Goal: Task Accomplishment & Management: Manage account settings

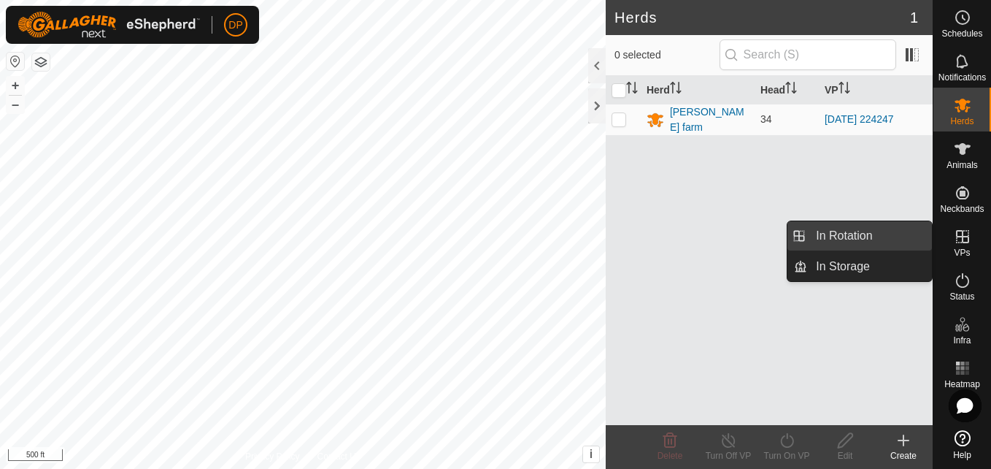
drag, startPoint x: 930, startPoint y: 234, endPoint x: 907, endPoint y: 233, distance: 23.4
click at [907, 233] on link "In Rotation" at bounding box center [869, 235] width 125 height 29
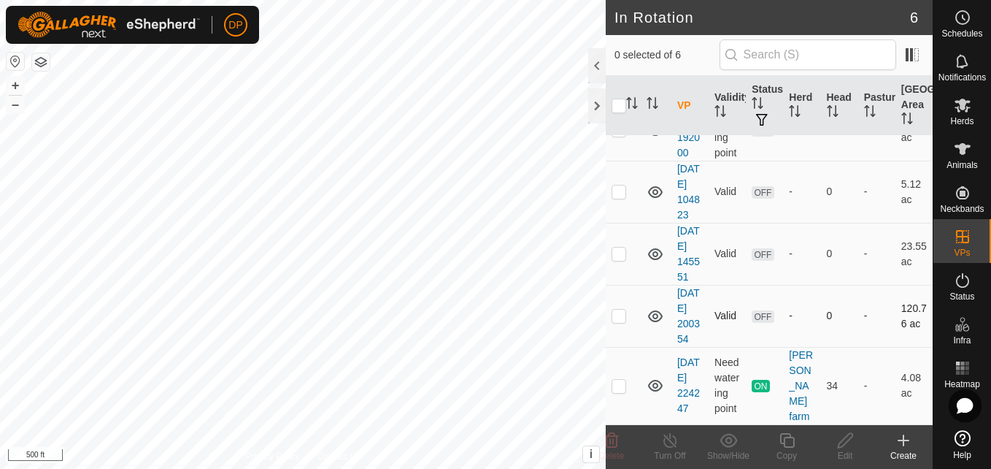
scroll to position [204, 0]
click at [621, 309] on p-checkbox at bounding box center [619, 315] width 15 height 12
checkbox input "true"
click at [757, 310] on span "OFF" at bounding box center [763, 316] width 22 height 12
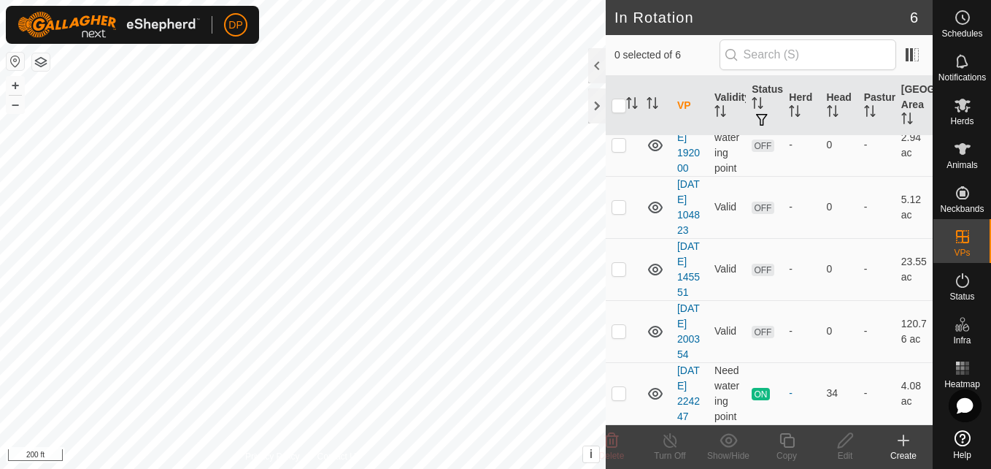
scroll to position [204, 0]
click at [617, 315] on td at bounding box center [623, 331] width 35 height 62
checkbox input "true"
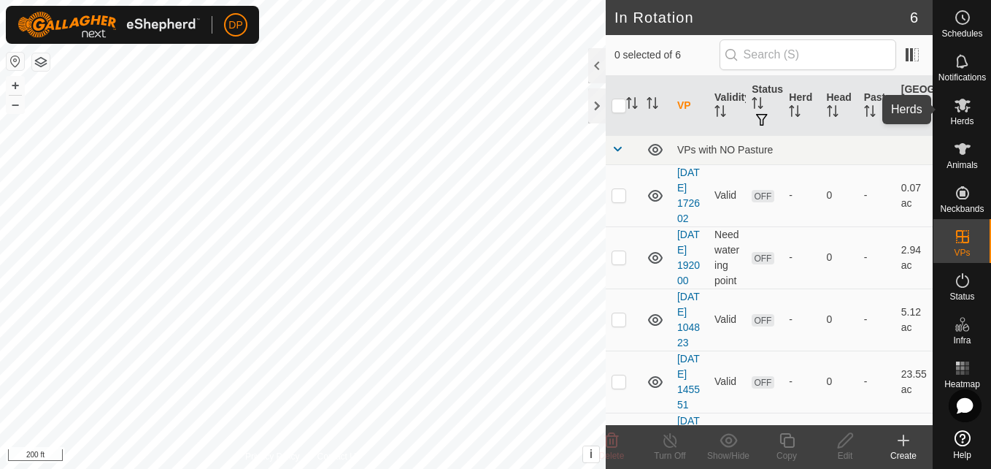
click at [962, 103] on icon at bounding box center [963, 106] width 16 height 14
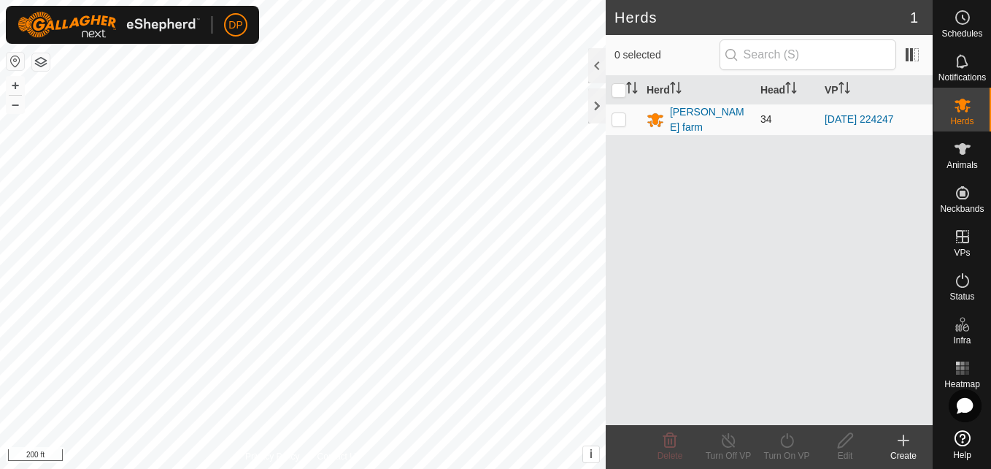
click at [615, 118] on p-checkbox at bounding box center [619, 119] width 15 height 12
checkbox input "true"
click at [787, 439] on icon at bounding box center [787, 440] width 18 height 18
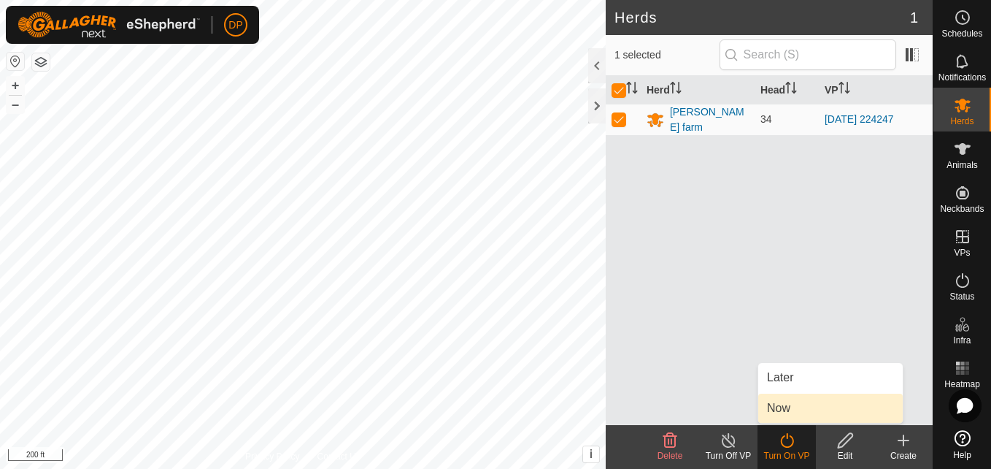
click at [796, 409] on link "Now" at bounding box center [830, 407] width 145 height 29
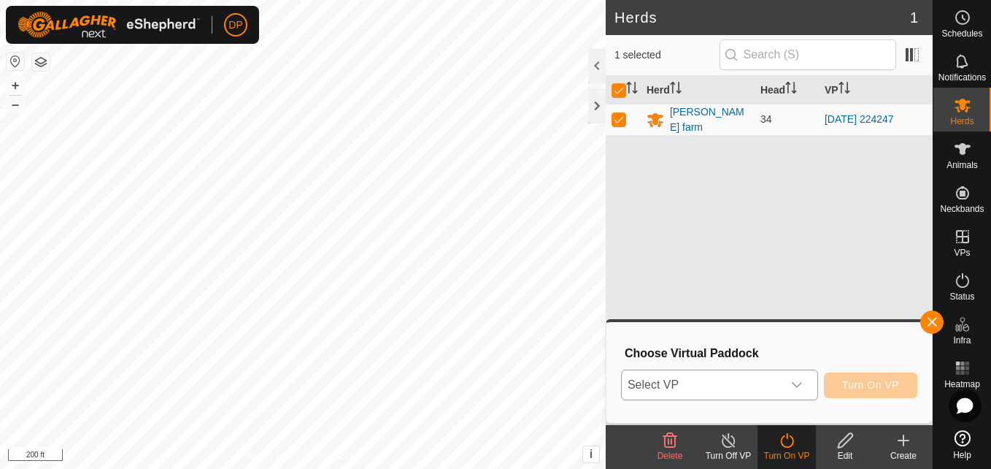
click at [800, 390] on icon "dropdown trigger" at bounding box center [797, 385] width 12 height 12
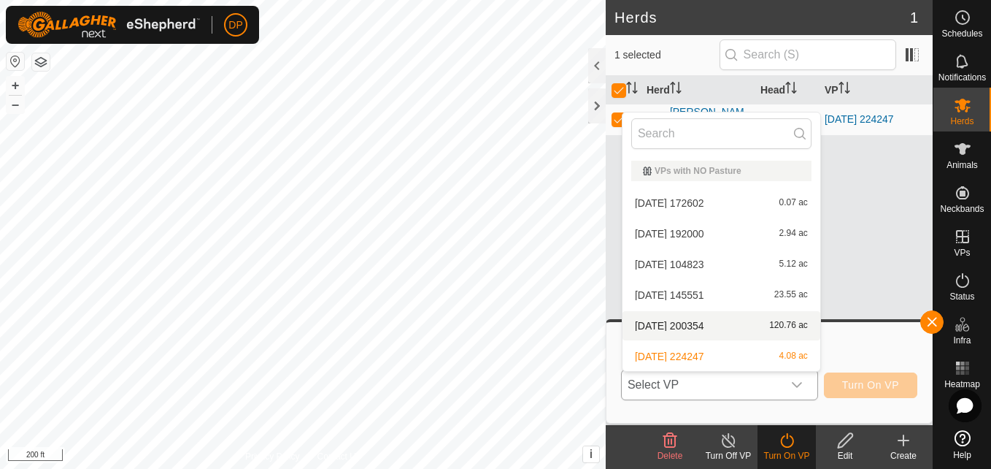
click at [761, 325] on li "2025-08-10 200354 120.76 ac" at bounding box center [722, 325] width 198 height 29
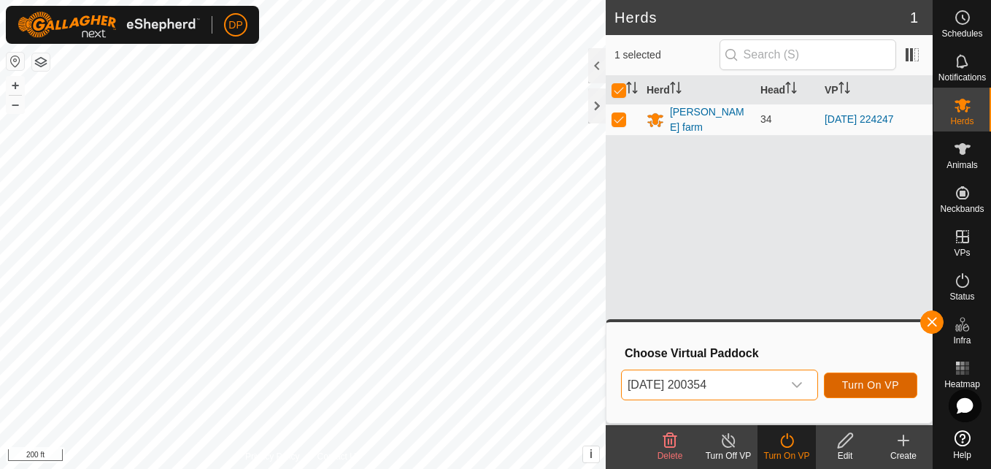
click at [869, 379] on span "Turn On VP" at bounding box center [870, 385] width 57 height 12
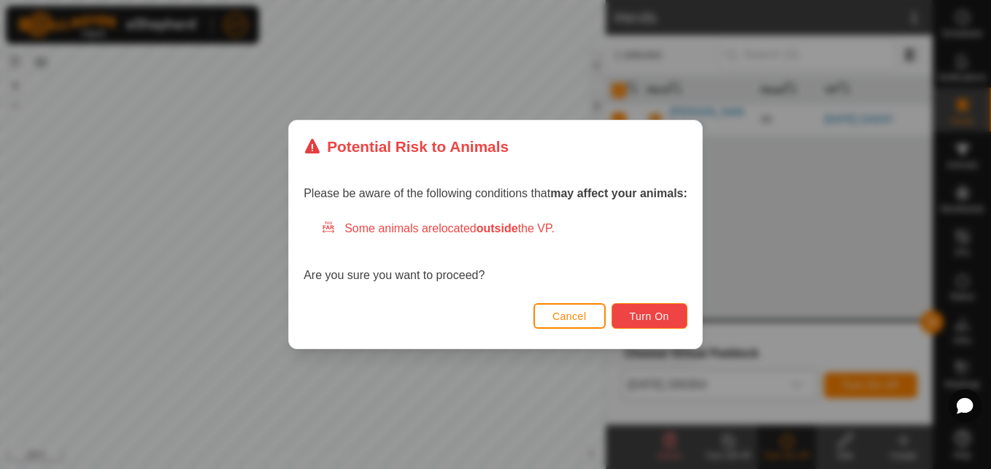
click at [642, 314] on span "Turn On" at bounding box center [649, 316] width 39 height 12
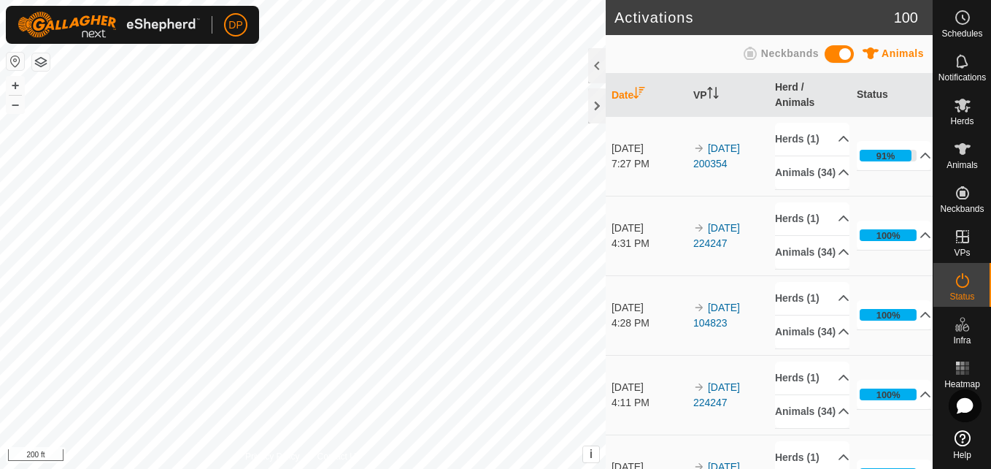
click at [108, 38] on div "DP Schedules Notifications Herds Animals Neckbands VPs Status Infra Heatmap Hel…" at bounding box center [495, 234] width 991 height 469
click at [958, 141] on icon at bounding box center [963, 149] width 18 height 18
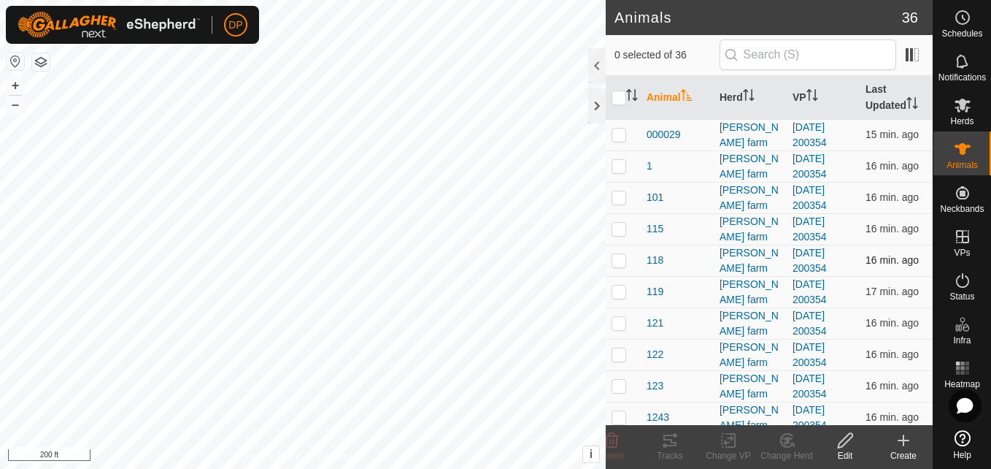
scroll to position [73, 0]
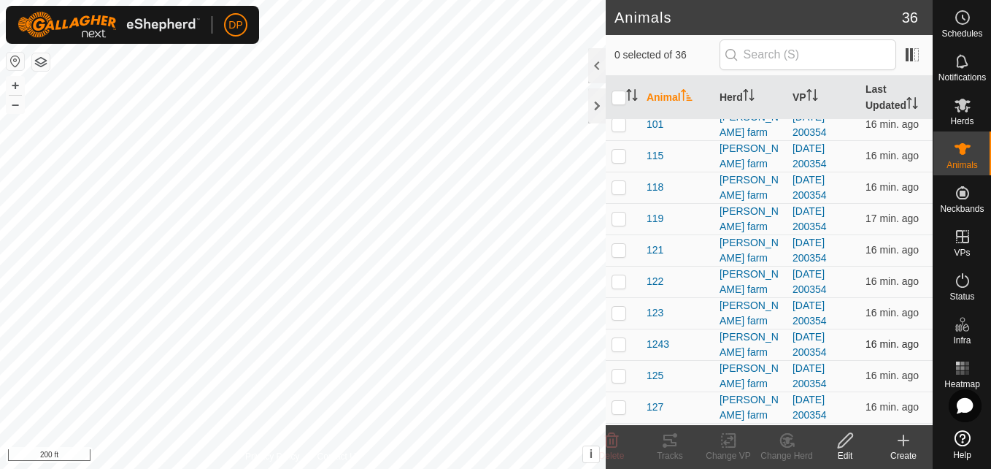
click at [620, 346] on p-checkbox at bounding box center [619, 344] width 15 height 12
checkbox input "true"
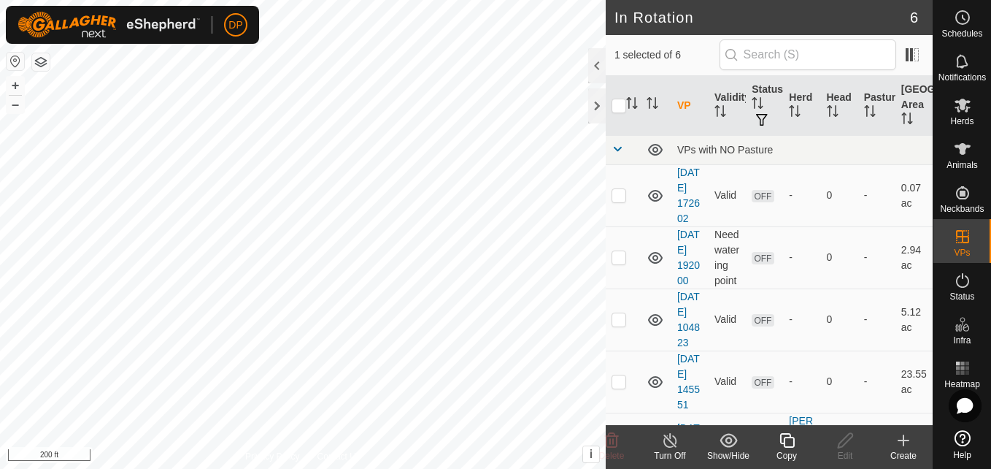
checkbox input "true"
checkbox input "false"
checkbox input "true"
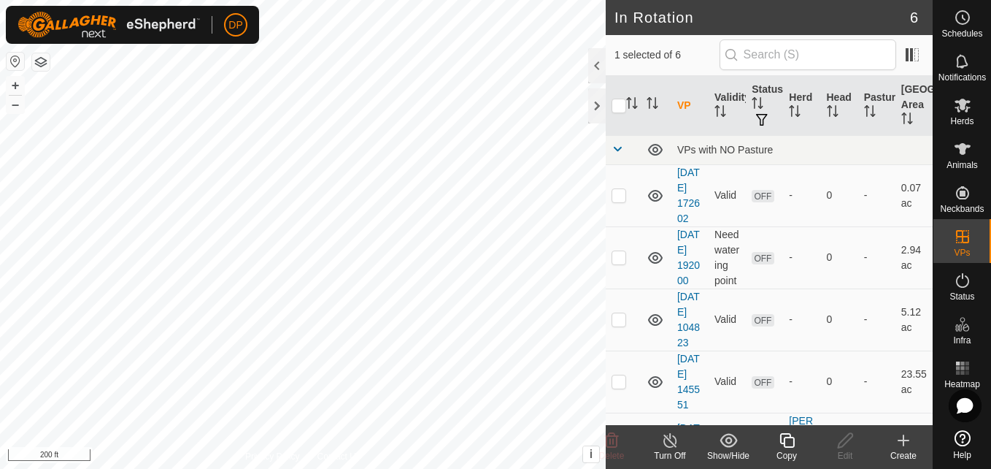
checkbox input "false"
click at [594, 109] on div at bounding box center [597, 105] width 18 height 35
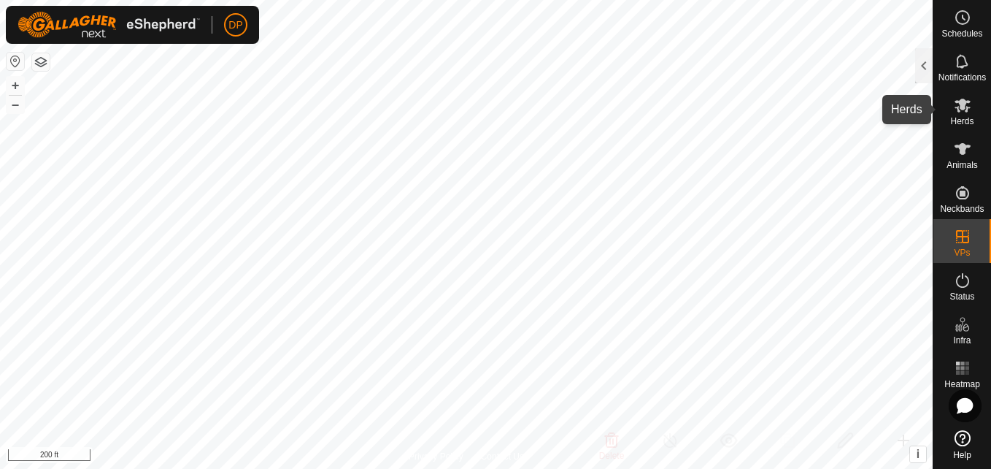
click at [961, 117] on span "Herds" at bounding box center [961, 121] width 23 height 9
click at [966, 110] on icon at bounding box center [963, 106] width 16 height 14
